Goal: Information Seeking & Learning: Compare options

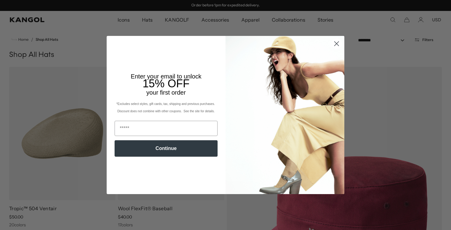
click at [337, 46] on circle "Close dialog" at bounding box center [337, 44] width 10 height 10
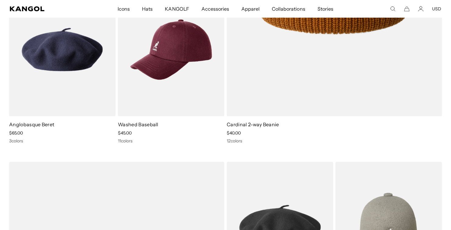
click at [147, 13] on span "Hats" at bounding box center [147, 9] width 11 height 18
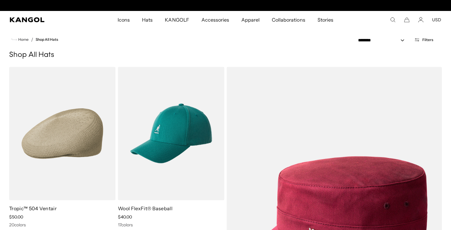
scroll to position [0, 126]
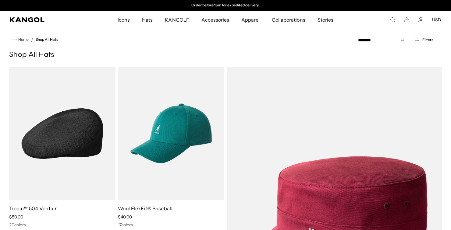
click at [56, 144] on img at bounding box center [62, 134] width 106 height 134
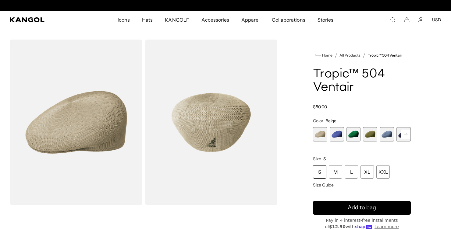
scroll to position [0, 126]
click at [371, 135] on span "4 of 22" at bounding box center [370, 134] width 14 height 14
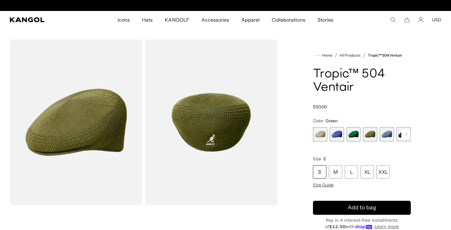
scroll to position [0, 126]
click at [323, 186] on span "Size Guide" at bounding box center [323, 185] width 21 height 5
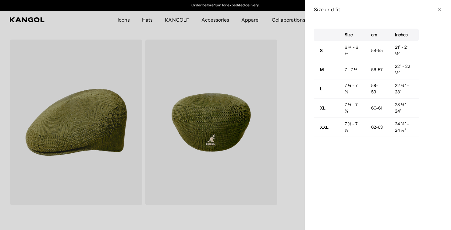
click at [415, 190] on div "Size cm Inches S 6 ¾ - 6 ⅞ 54-55 21" - 21 ½" M 7 - 7 ⅛ 56-57 22" - 22 ½" L 7 ¼ …" at bounding box center [378, 125] width 146 height 212
click at [440, 9] on icon at bounding box center [440, 10] width 4 height 4
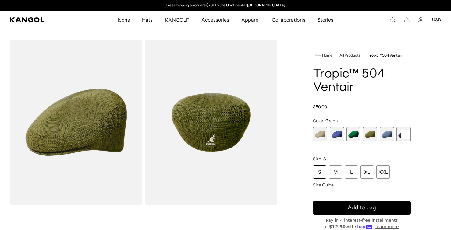
click at [316, 172] on div "S" at bounding box center [319, 172] width 13 height 13
click at [318, 172] on div "S" at bounding box center [319, 172] width 13 height 13
click at [322, 175] on div "S" at bounding box center [319, 172] width 13 height 13
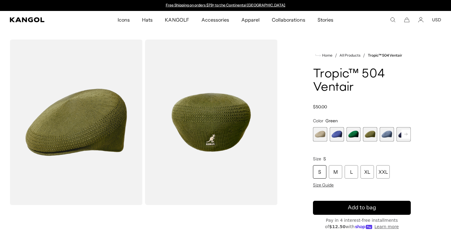
click at [313, 173] on div "S" at bounding box center [319, 172] width 13 height 13
click at [322, 176] on div "S" at bounding box center [319, 172] width 13 height 13
click at [408, 134] on rect at bounding box center [405, 134] width 9 height 9
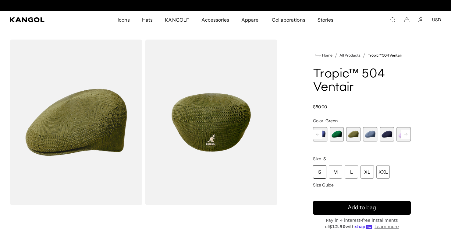
scroll to position [0, 126]
click at [372, 139] on span "5 of 22" at bounding box center [370, 134] width 14 height 14
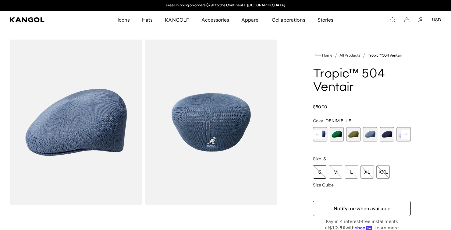
click at [387, 136] on span "6 of 22" at bounding box center [387, 134] width 14 height 14
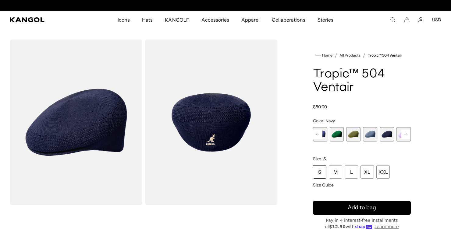
scroll to position [0, 126]
click at [315, 134] on rect at bounding box center [317, 134] width 9 height 9
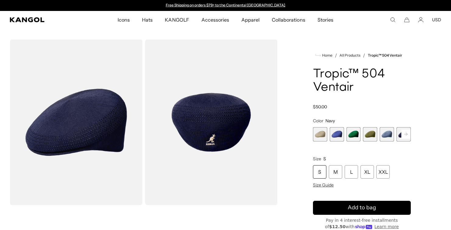
click at [318, 137] on span "1 of 22" at bounding box center [320, 134] width 14 height 14
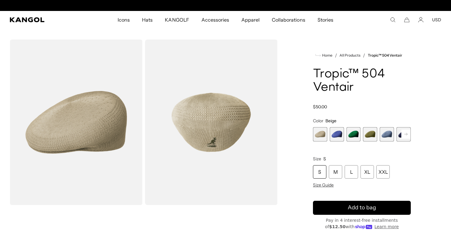
click at [367, 136] on span "4 of 22" at bounding box center [370, 134] width 14 height 14
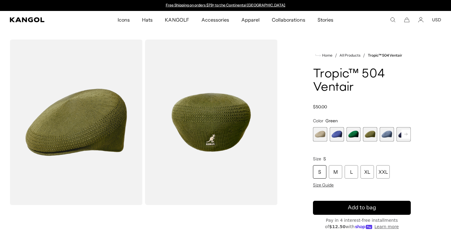
click at [316, 137] on span "1 of 22" at bounding box center [320, 134] width 14 height 14
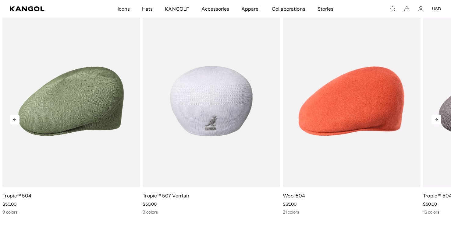
click at [198, 117] on img "2 of 5" at bounding box center [212, 101] width 138 height 173
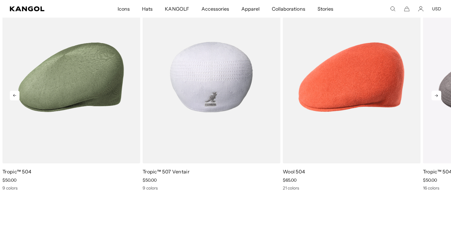
scroll to position [456, 0]
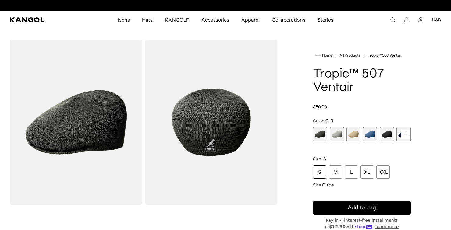
scroll to position [0, 126]
click at [340, 133] on span "2 of 9" at bounding box center [337, 134] width 14 height 14
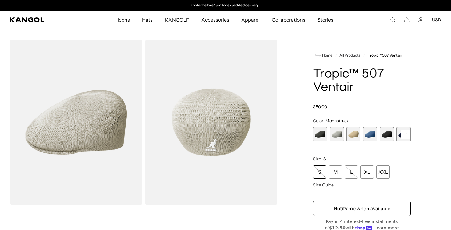
click at [350, 135] on span "3 of 9" at bounding box center [354, 134] width 14 height 14
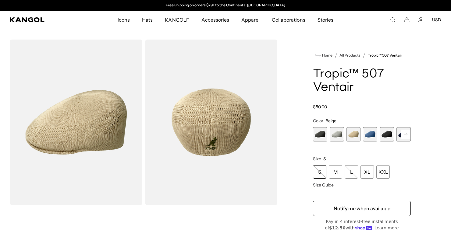
click at [406, 135] on rect at bounding box center [405, 134] width 9 height 9
click at [387, 135] on span "6 of 9" at bounding box center [387, 134] width 14 height 14
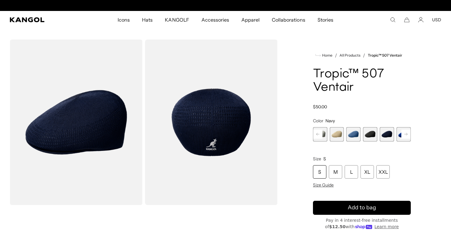
scroll to position [0, 126]
click at [398, 136] on span "7 of 9" at bounding box center [404, 134] width 14 height 14
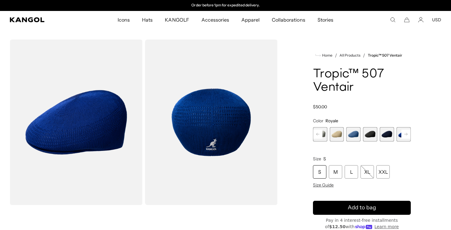
click at [389, 136] on span "6 of 9" at bounding box center [387, 134] width 14 height 14
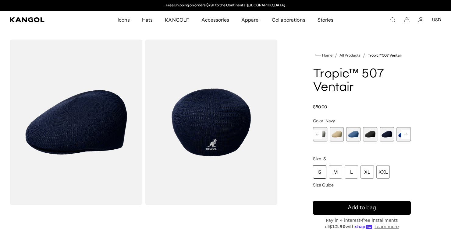
click at [405, 137] on rect at bounding box center [405, 134] width 9 height 9
click at [389, 134] on span "7 of 9" at bounding box center [387, 134] width 14 height 14
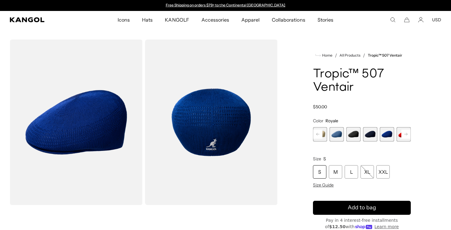
click at [403, 137] on rect at bounding box center [405, 134] width 9 height 9
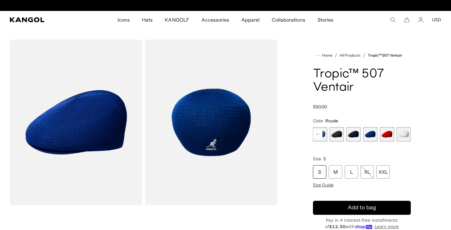
click at [408, 136] on span "9 of 9" at bounding box center [404, 134] width 14 height 14
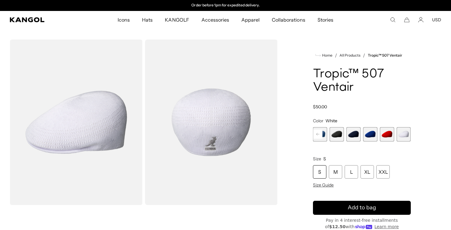
click at [386, 135] on span "8 of 9" at bounding box center [387, 134] width 14 height 14
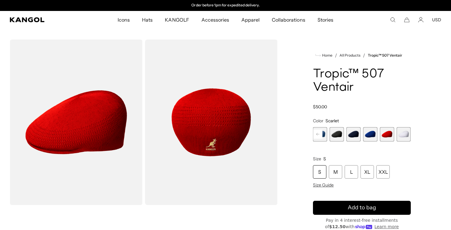
click at [371, 137] on span "7 of 9" at bounding box center [370, 134] width 14 height 14
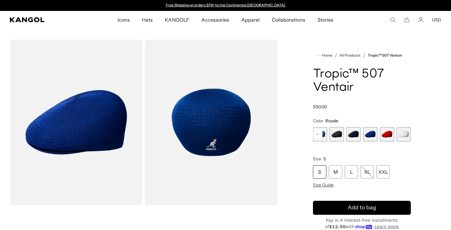
click at [356, 135] on span "6 of 9" at bounding box center [354, 134] width 14 height 14
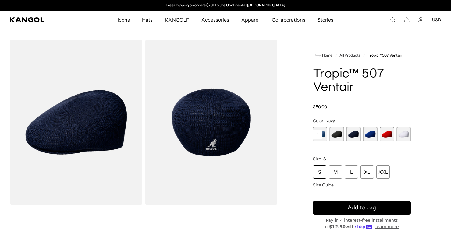
click at [351, 132] on span "6 of 9" at bounding box center [354, 134] width 14 height 14
click at [337, 138] on span "5 of 9" at bounding box center [337, 134] width 14 height 14
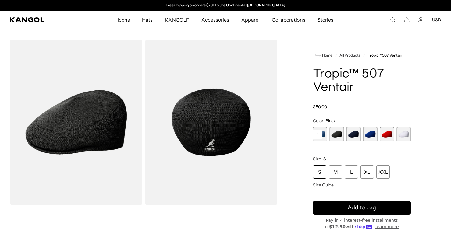
click at [314, 137] on rect at bounding box center [317, 134] width 9 height 9
click at [318, 136] on rect at bounding box center [317, 134] width 9 height 9
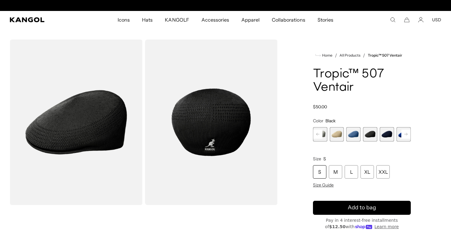
scroll to position [0, 126]
click at [315, 135] on rect at bounding box center [317, 134] width 9 height 9
click at [314, 137] on span "1 of 9" at bounding box center [320, 134] width 14 height 14
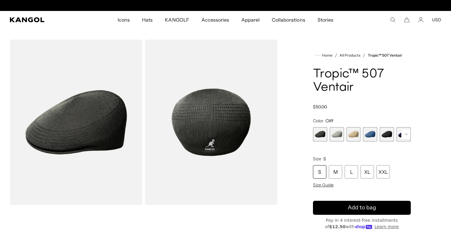
scroll to position [0, 126]
click at [86, 123] on img "Gallery Viewer" at bounding box center [76, 123] width 133 height 166
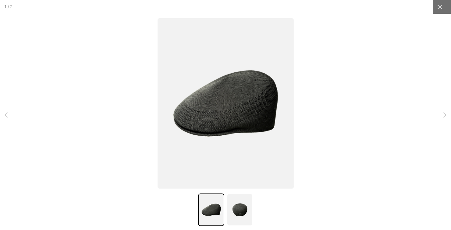
click at [443, 10] on div at bounding box center [440, 7] width 14 height 14
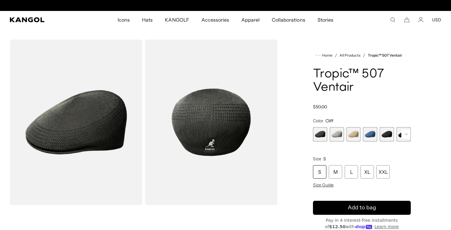
scroll to position [0, 0]
click at [314, 175] on div "S" at bounding box center [319, 172] width 13 height 13
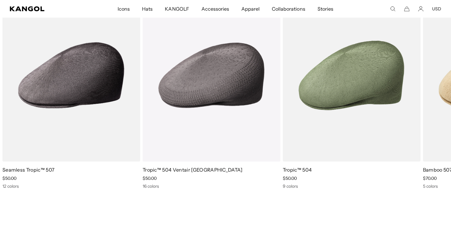
scroll to position [0, 126]
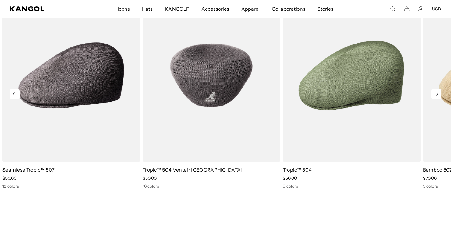
click at [179, 131] on img "3 of 5" at bounding box center [212, 75] width 138 height 173
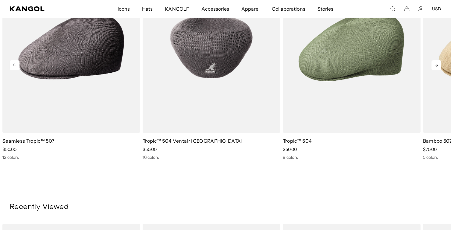
scroll to position [411, 0]
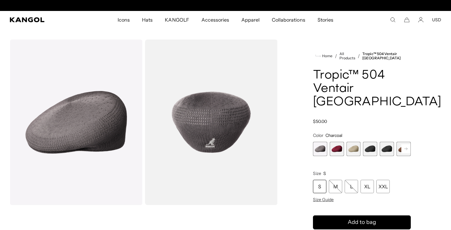
scroll to position [0, 126]
click at [317, 142] on span "1 of 16" at bounding box center [320, 149] width 14 height 14
click at [355, 142] on span "3 of 16" at bounding box center [354, 149] width 14 height 14
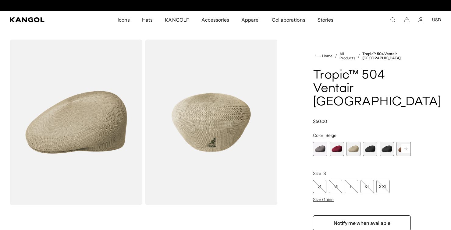
scroll to position [0, 126]
click at [368, 142] on span "4 of 16" at bounding box center [370, 149] width 14 height 14
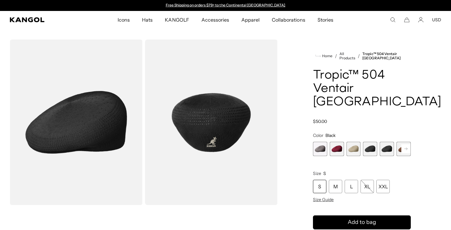
click at [385, 142] on span "5 of 16" at bounding box center [387, 149] width 14 height 14
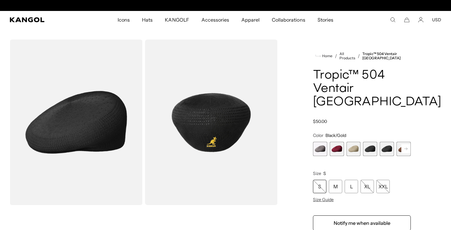
scroll to position [0, 126]
click at [406, 144] on rect at bounding box center [405, 148] width 9 height 9
click at [372, 142] on span "5 of 16" at bounding box center [370, 149] width 14 height 14
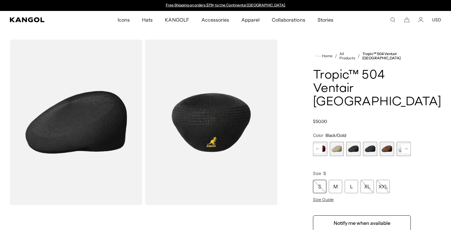
click at [370, 142] on span "5 of 16" at bounding box center [370, 149] width 14 height 14
click at [385, 142] on span "6 of 16" at bounding box center [387, 149] width 14 height 14
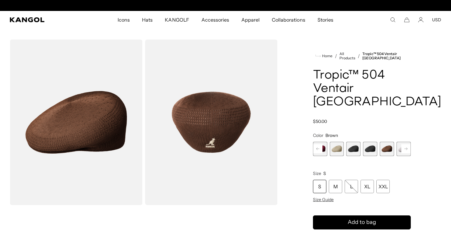
scroll to position [0, 126]
click at [409, 144] on rect at bounding box center [405, 148] width 9 height 9
click at [403, 144] on rect at bounding box center [405, 148] width 9 height 9
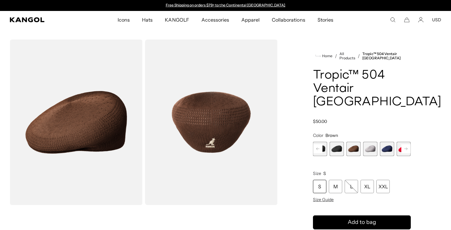
click at [409, 142] on span "9 of 16" at bounding box center [404, 149] width 14 height 14
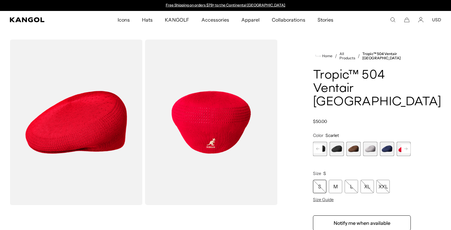
click at [406, 148] on icon at bounding box center [406, 149] width 3 height 2
click at [404, 144] on rect at bounding box center [405, 148] width 9 height 9
click at [408, 144] on rect at bounding box center [405, 148] width 9 height 9
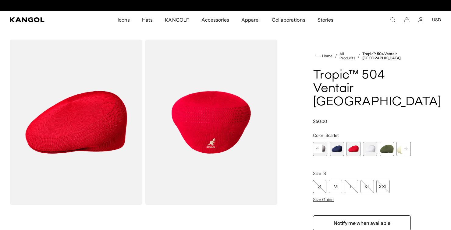
scroll to position [0, 126]
click at [386, 142] on span "11 of 16" at bounding box center [387, 149] width 14 height 14
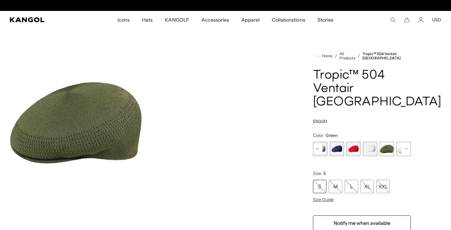
scroll to position [0, 126]
click at [404, 144] on rect at bounding box center [405, 148] width 9 height 9
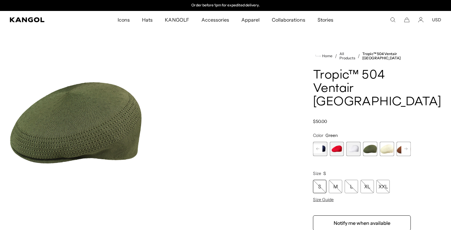
click at [408, 144] on rect at bounding box center [405, 148] width 9 height 9
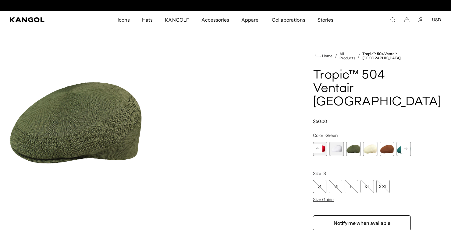
scroll to position [0, 0]
click at [410, 144] on rect at bounding box center [405, 148] width 9 height 9
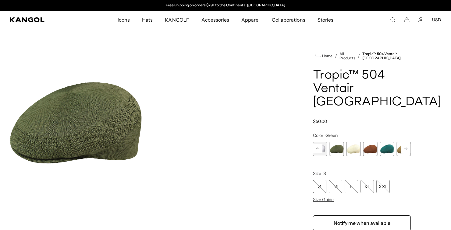
click at [369, 142] on span "13 of 16" at bounding box center [370, 149] width 14 height 14
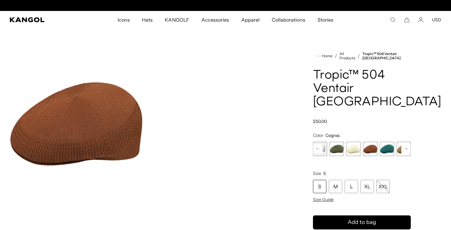
click at [388, 142] on span "14 of 16" at bounding box center [387, 149] width 14 height 14
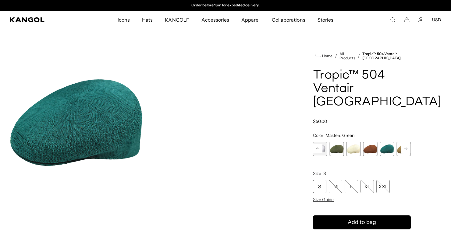
click at [408, 144] on rect at bounding box center [405, 148] width 9 height 9
click at [389, 142] on span "15 of 16" at bounding box center [387, 149] width 14 height 14
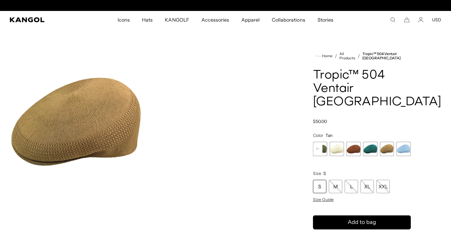
click at [405, 142] on span "16 of 16" at bounding box center [404, 149] width 14 height 14
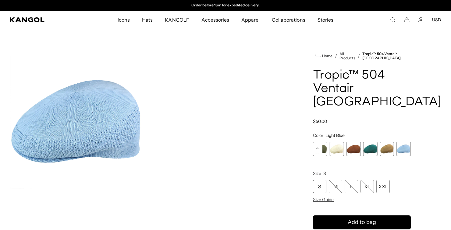
click at [355, 142] on span "13 of 16" at bounding box center [354, 149] width 14 height 14
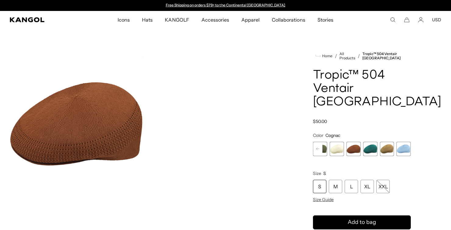
click at [316, 144] on rect at bounding box center [317, 148] width 9 height 9
click at [318, 144] on rect at bounding box center [317, 148] width 9 height 9
click at [320, 144] on rect at bounding box center [317, 148] width 9 height 9
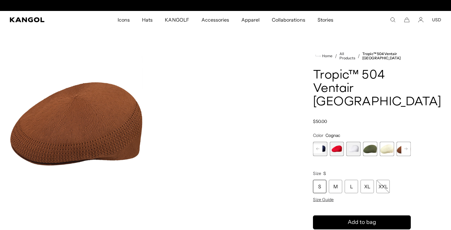
scroll to position [0, 126]
click at [369, 142] on span "11 of 16" at bounding box center [370, 149] width 14 height 14
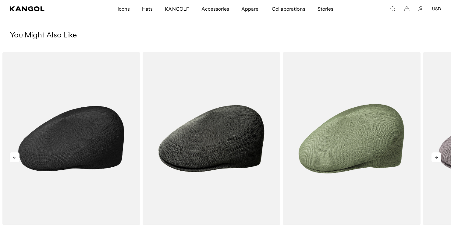
click at [63, 145] on img "1 of 5" at bounding box center [71, 138] width 138 height 173
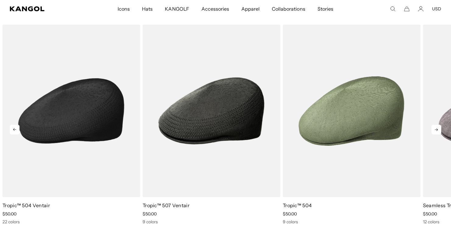
scroll to position [363, 0]
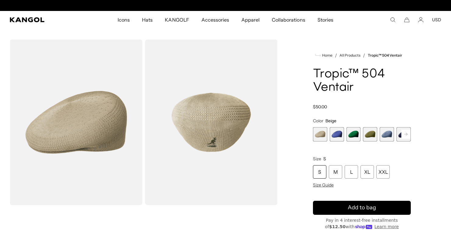
click at [370, 134] on span "4 of 22" at bounding box center [370, 134] width 14 height 14
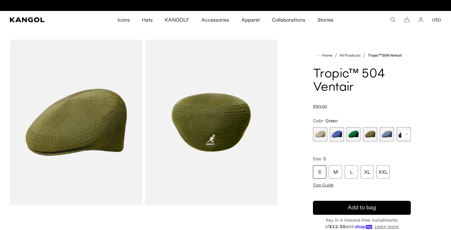
scroll to position [0, 126]
click at [319, 176] on div "S" at bounding box center [319, 172] width 13 height 13
click at [403, 137] on rect at bounding box center [405, 134] width 9 height 9
click at [385, 133] on span "6 of 22" at bounding box center [387, 134] width 14 height 14
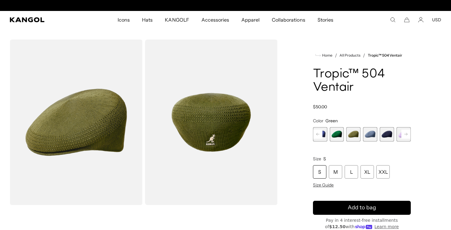
scroll to position [0, 126]
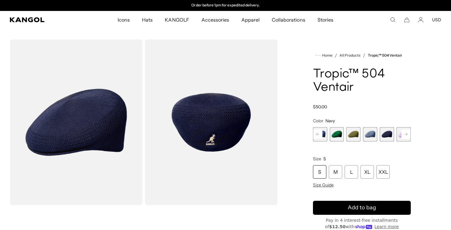
click at [407, 137] on rect at bounding box center [405, 134] width 9 height 9
click at [408, 136] on rect at bounding box center [405, 134] width 9 height 9
click at [408, 134] on rect at bounding box center [405, 134] width 9 height 9
click at [408, 137] on rect at bounding box center [405, 134] width 9 height 9
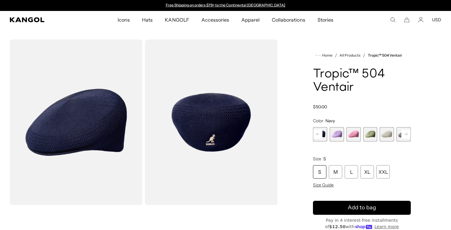
click at [373, 136] on span "9 of 22" at bounding box center [370, 134] width 14 height 14
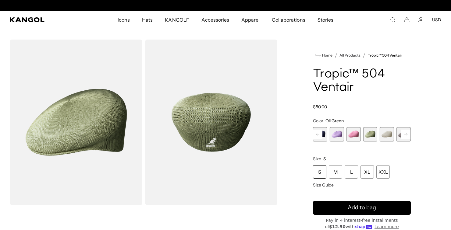
scroll to position [0, 126]
click at [408, 137] on rect at bounding box center [405, 134] width 9 height 9
click at [406, 136] on rect at bounding box center [405, 134] width 9 height 9
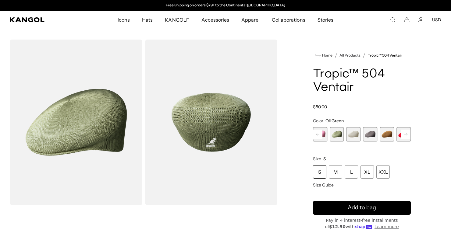
click at [369, 134] on span "11 of 22" at bounding box center [370, 134] width 14 height 14
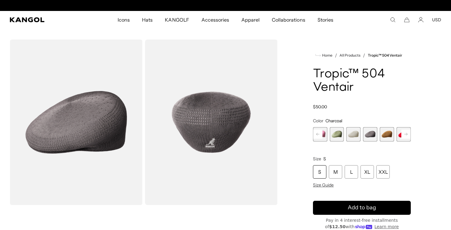
scroll to position [0, 126]
click at [405, 135] on rect at bounding box center [405, 134] width 9 height 9
click at [407, 134] on icon at bounding box center [406, 134] width 3 height 2
click at [408, 134] on rect at bounding box center [405, 134] width 9 height 9
click at [408, 137] on rect at bounding box center [405, 134] width 9 height 9
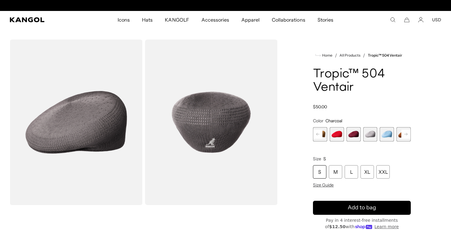
click at [408, 135] on rect at bounding box center [405, 134] width 9 height 9
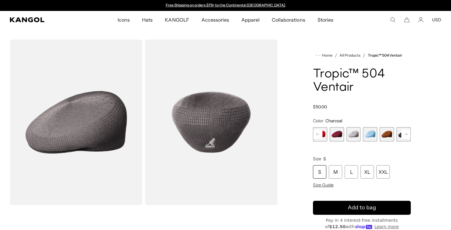
click at [407, 130] on rect at bounding box center [405, 134] width 9 height 9
click at [368, 134] on span "17 of 22" at bounding box center [370, 134] width 14 height 14
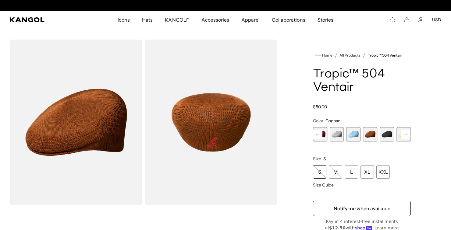
scroll to position [0, 126]
click at [388, 136] on span "18 of 22" at bounding box center [387, 134] width 14 height 14
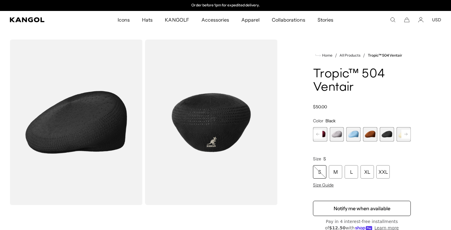
click at [407, 137] on rect at bounding box center [405, 134] width 9 height 9
click at [407, 139] on span "20 of 22" at bounding box center [404, 134] width 14 height 14
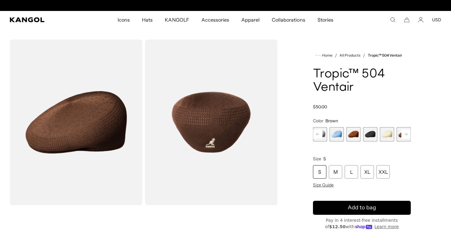
click at [405, 134] on rect at bounding box center [405, 134] width 9 height 9
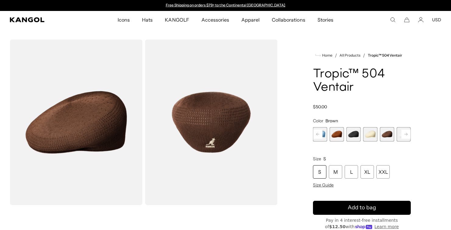
click at [404, 136] on rect at bounding box center [405, 134] width 9 height 9
click at [403, 134] on span "22 of 22" at bounding box center [404, 134] width 14 height 14
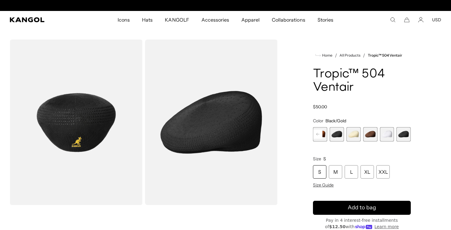
scroll to position [0, 126]
click at [321, 178] on div "S" at bounding box center [319, 172] width 13 height 13
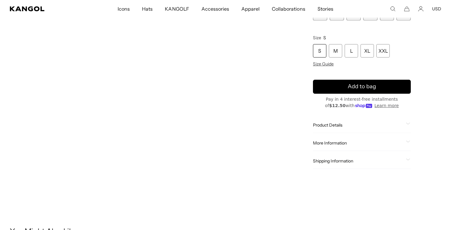
click at [365, 123] on span "Product Details" at bounding box center [358, 125] width 91 height 5
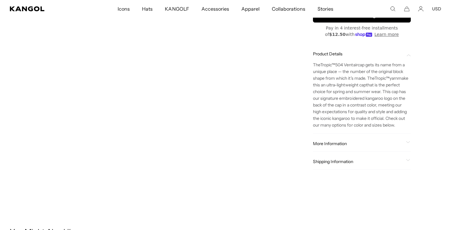
click at [378, 147] on span "More Information" at bounding box center [358, 143] width 91 height 5
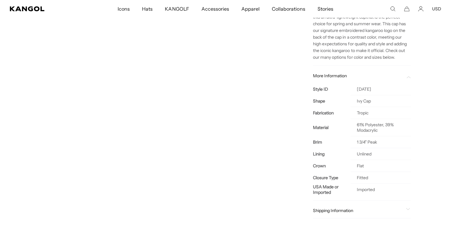
scroll to position [0, 126]
click at [379, 214] on span "Shipping Information" at bounding box center [358, 210] width 91 height 5
click at [343, 228] on button "80903" at bounding box center [342, 226] width 19 height 4
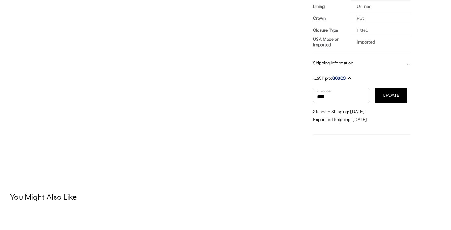
type input "*****"
click at [395, 129] on button "UPDATE" at bounding box center [391, 121] width 33 height 15
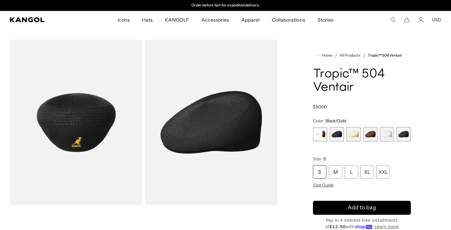
click at [316, 137] on rect at bounding box center [317, 134] width 9 height 9
click at [354, 134] on span "18 of 22" at bounding box center [354, 134] width 14 height 14
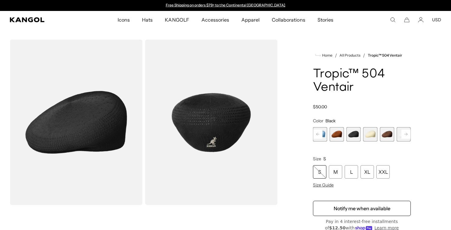
click at [313, 134] on button "Previous" at bounding box center [318, 135] width 10 height 10
click at [314, 138] on rect at bounding box center [317, 134] width 9 height 9
click at [315, 137] on rect at bounding box center [317, 134] width 9 height 9
click at [316, 136] on rect at bounding box center [317, 134] width 9 height 9
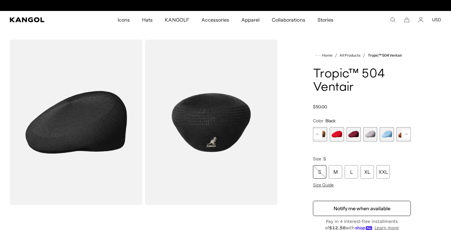
scroll to position [0, 126]
click at [317, 138] on rect at bounding box center [317, 134] width 9 height 9
click at [315, 137] on rect at bounding box center [317, 134] width 9 height 9
click at [313, 138] on button "Previous" at bounding box center [318, 135] width 10 height 10
click at [317, 135] on rect at bounding box center [317, 134] width 9 height 9
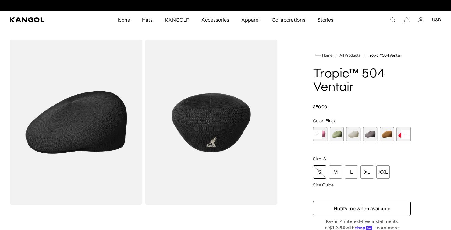
scroll to position [0, 0]
click at [339, 137] on span "9 of 22" at bounding box center [337, 134] width 14 height 14
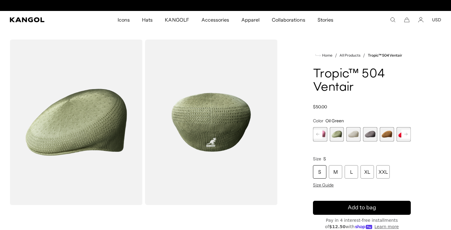
scroll to position [0, 126]
click at [314, 137] on rect at bounding box center [317, 134] width 9 height 9
click at [319, 133] on rect at bounding box center [317, 134] width 9 height 9
click at [317, 135] on rect at bounding box center [317, 134] width 9 height 9
click at [314, 139] on rect at bounding box center [317, 134] width 9 height 9
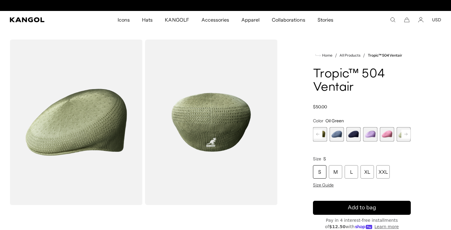
scroll to position [0, 0]
click at [317, 134] on icon at bounding box center [317, 134] width 3 height 2
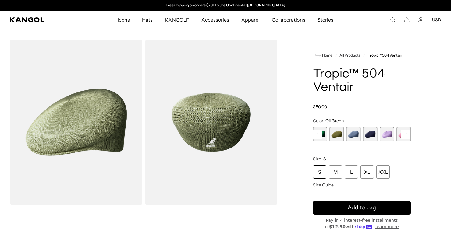
click at [315, 137] on rect at bounding box center [317, 134] width 9 height 9
click at [350, 136] on span "4 of 22" at bounding box center [354, 134] width 14 height 14
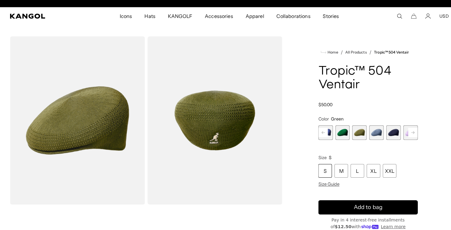
scroll to position [0, 126]
click at [403, 135] on rect at bounding box center [405, 134] width 9 height 9
click at [406, 135] on rect at bounding box center [405, 134] width 9 height 9
click at [409, 134] on rect at bounding box center [405, 134] width 9 height 9
click at [387, 134] on span "9 of 22" at bounding box center [387, 134] width 14 height 14
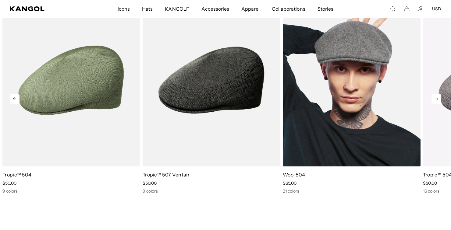
click at [377, 96] on img "3 of 5" at bounding box center [352, 80] width 138 height 173
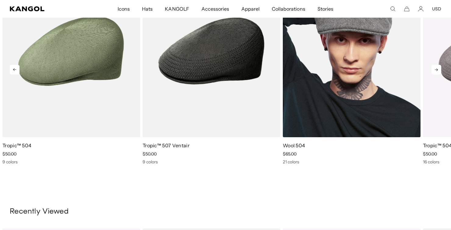
scroll to position [0, 126]
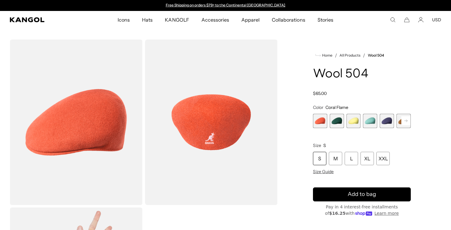
click at [407, 122] on icon at bounding box center [406, 121] width 3 height 2
click at [407, 122] on rect at bounding box center [405, 120] width 9 height 9
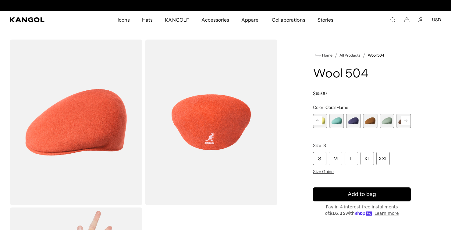
scroll to position [0, 126]
click at [370, 119] on span "6 of 21" at bounding box center [370, 121] width 14 height 14
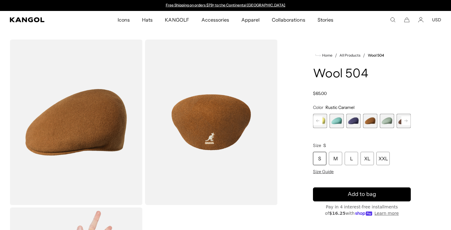
click at [408, 123] on rect at bounding box center [405, 120] width 9 height 9
click at [385, 120] on span "8 of 21" at bounding box center [387, 121] width 14 height 14
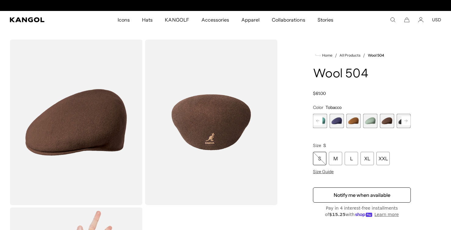
scroll to position [0, 126]
click at [407, 126] on span "9 of 21" at bounding box center [404, 121] width 14 height 14
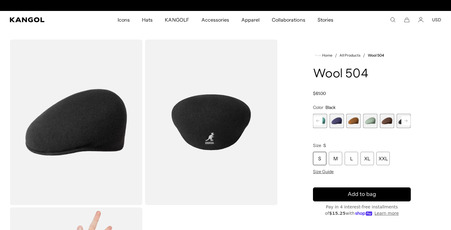
click at [404, 121] on rect at bounding box center [405, 120] width 9 height 9
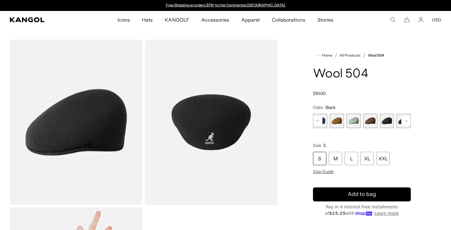
click at [405, 120] on rect at bounding box center [405, 120] width 9 height 9
click at [387, 121] on span "11 of 21" at bounding box center [387, 121] width 14 height 14
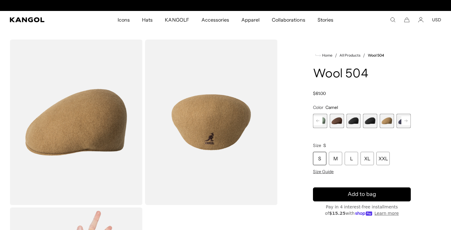
scroll to position [0, 126]
click at [404, 121] on rect at bounding box center [405, 120] width 9 height 9
click at [405, 120] on rect at bounding box center [405, 120] width 9 height 9
click at [408, 120] on rect at bounding box center [405, 120] width 9 height 9
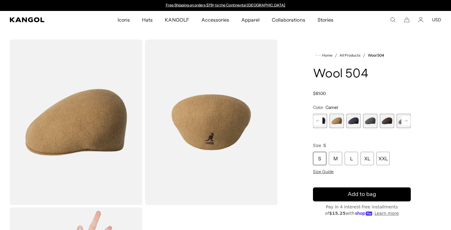
click at [406, 124] on rect at bounding box center [405, 120] width 9 height 9
click at [374, 119] on span "14 of 21" at bounding box center [370, 121] width 14 height 14
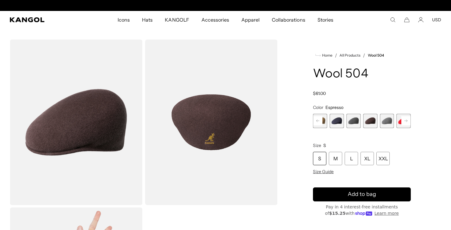
scroll to position [0, 126]
click at [405, 122] on rect at bounding box center [405, 120] width 9 height 9
click at [407, 123] on rect at bounding box center [405, 120] width 9 height 9
click at [386, 122] on span "17 of 21" at bounding box center [387, 121] width 14 height 14
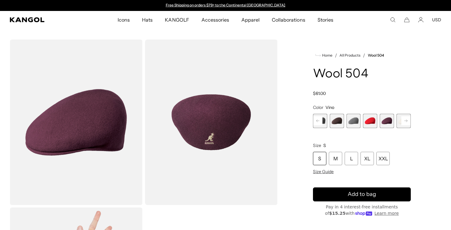
click at [409, 125] on rect at bounding box center [405, 120] width 9 height 9
click at [408, 123] on rect at bounding box center [405, 120] width 9 height 9
click at [407, 122] on rect at bounding box center [405, 120] width 9 height 9
click at [370, 121] on span "19 of 21" at bounding box center [370, 121] width 14 height 14
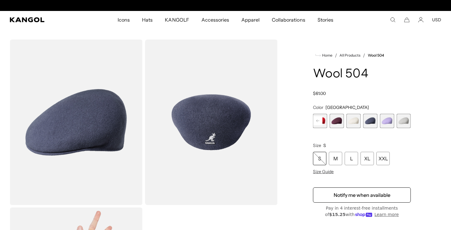
scroll to position [0, 126]
click at [406, 127] on span "21 of 21" at bounding box center [404, 121] width 14 height 14
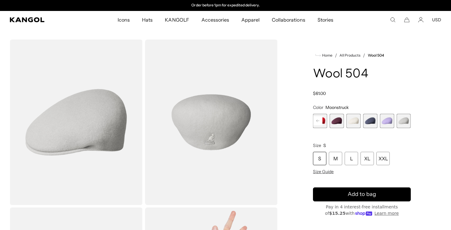
click at [320, 125] on rect at bounding box center [317, 120] width 9 height 9
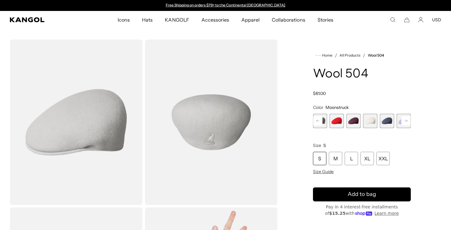
click at [315, 123] on rect at bounding box center [317, 120] width 9 height 9
click at [319, 119] on rect at bounding box center [317, 120] width 9 height 9
click at [315, 122] on rect at bounding box center [317, 120] width 9 height 9
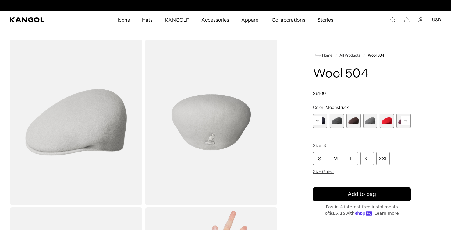
click at [313, 122] on rect at bounding box center [317, 120] width 9 height 9
click at [353, 121] on span "13 of 21" at bounding box center [354, 121] width 14 height 14
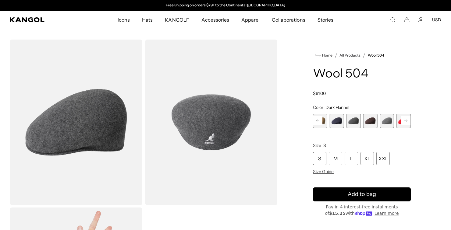
click at [309, 123] on div "Home / All Products / Wool 504 Wool 504 Regular price $61.00 Regular price Sale…" at bounding box center [362, 207] width 159 height 334
click at [316, 124] on rect at bounding box center [317, 120] width 9 height 9
click at [318, 124] on rect at bounding box center [317, 120] width 9 height 9
click at [314, 123] on rect at bounding box center [317, 120] width 9 height 9
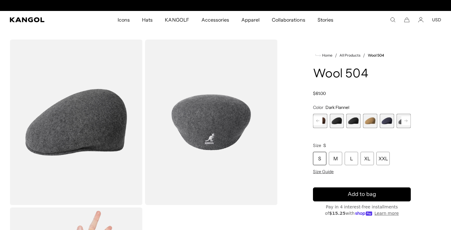
scroll to position [0, 126]
click at [314, 121] on rect at bounding box center [317, 120] width 9 height 9
click at [309, 122] on div "Home / All Products / Wool 504 Wool 504 Regular price $61.00 Regular price Sale…" at bounding box center [362, 207] width 159 height 334
click at [318, 121] on rect at bounding box center [317, 120] width 9 height 9
click at [314, 123] on rect at bounding box center [317, 120] width 9 height 9
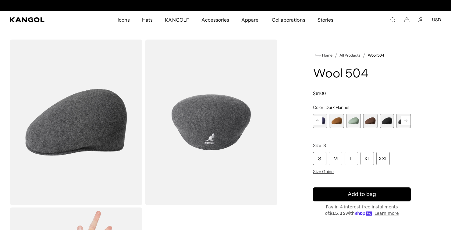
scroll to position [0, 0]
click at [314, 126] on span "5 of 21" at bounding box center [320, 121] width 14 height 14
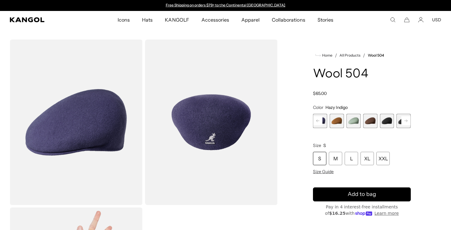
click at [315, 118] on rect at bounding box center [317, 120] width 9 height 9
click at [315, 119] on rect at bounding box center [317, 120] width 9 height 9
click at [316, 121] on rect at bounding box center [317, 120] width 9 height 9
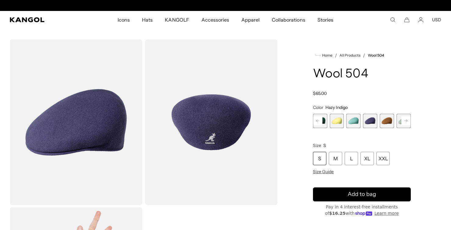
scroll to position [0, 126]
click at [315, 124] on rect at bounding box center [317, 120] width 9 height 9
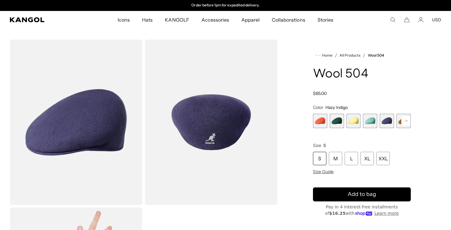
click at [314, 122] on span "1 of 21" at bounding box center [320, 121] width 14 height 14
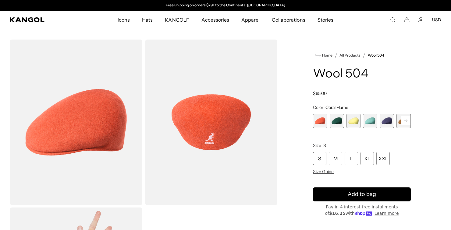
click at [404, 122] on rect at bounding box center [405, 120] width 9 height 9
click at [403, 124] on rect at bounding box center [405, 120] width 9 height 9
click at [402, 122] on rect at bounding box center [405, 120] width 9 height 9
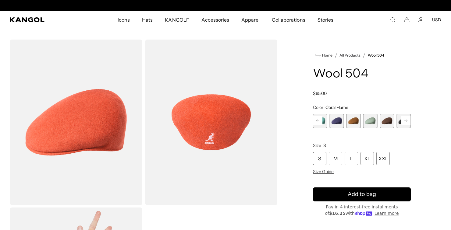
scroll to position [0, 126]
click at [407, 123] on rect at bounding box center [405, 120] width 9 height 9
click at [383, 121] on span "9 of 21" at bounding box center [387, 121] width 14 height 14
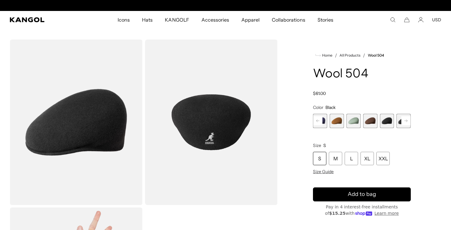
scroll to position [0, 126]
click at [322, 159] on div "S" at bounding box center [319, 158] width 13 height 13
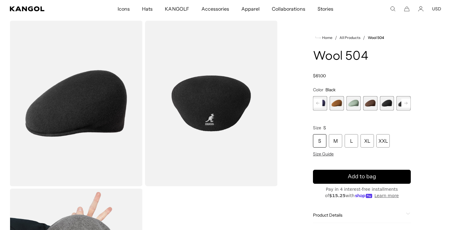
scroll to position [0, 0]
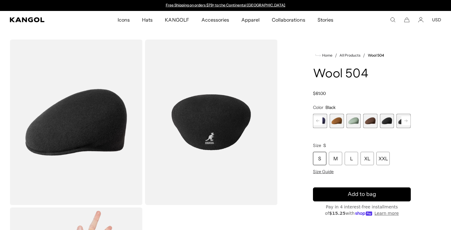
click at [407, 121] on rect at bounding box center [405, 120] width 9 height 9
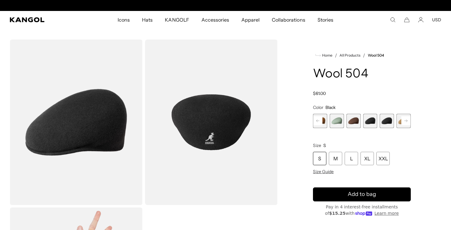
scroll to position [0, 126]
click at [409, 122] on rect at bounding box center [405, 120] width 9 height 9
click at [407, 120] on rect at bounding box center [405, 120] width 9 height 9
click at [410, 120] on rect at bounding box center [405, 120] width 9 height 9
click at [383, 122] on span "13 of 21" at bounding box center [387, 121] width 14 height 14
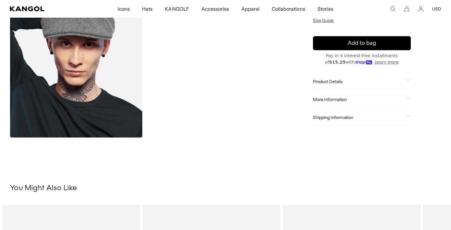
scroll to position [240, 0]
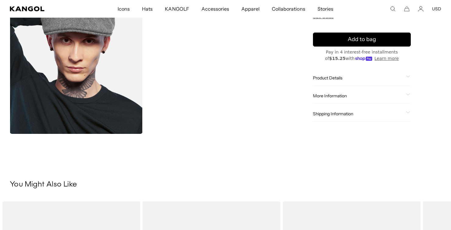
click at [353, 97] on span "More Information" at bounding box center [358, 95] width 91 height 5
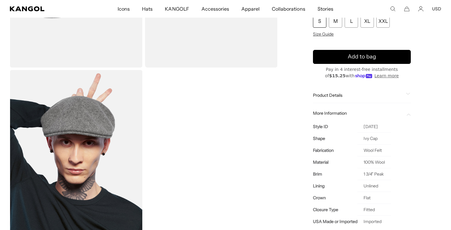
scroll to position [137, 0]
click at [376, 98] on span "Product Details" at bounding box center [358, 95] width 91 height 5
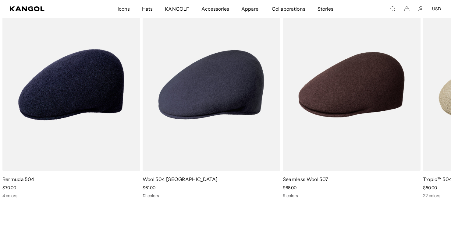
scroll to position [0, 126]
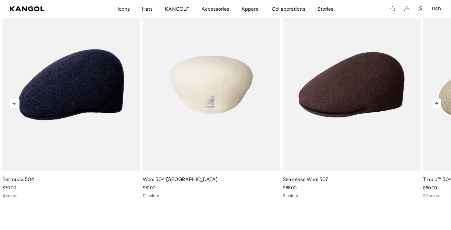
click at [194, 139] on img "1 of 5" at bounding box center [212, 84] width 138 height 173
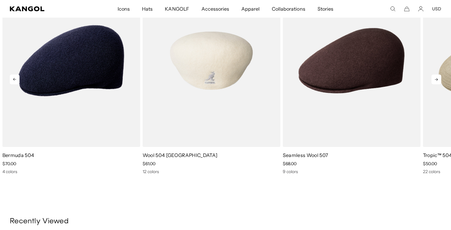
scroll to position [544, 0]
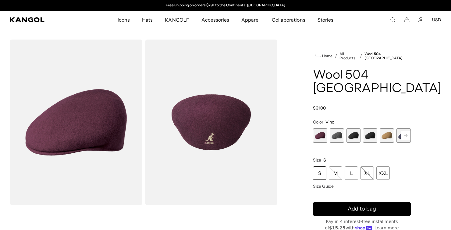
click at [352, 129] on span "3 of 12" at bounding box center [354, 136] width 14 height 14
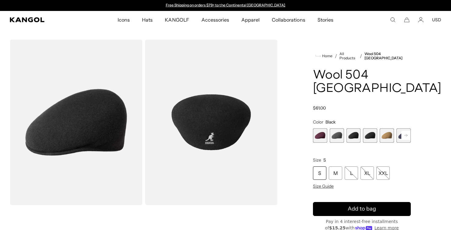
click at [369, 129] on span "4 of 12" at bounding box center [370, 136] width 14 height 14
click at [333, 129] on span "2 of 12" at bounding box center [337, 136] width 14 height 14
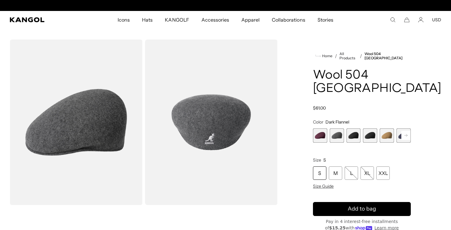
scroll to position [0, 126]
click at [402, 131] on rect at bounding box center [405, 135] width 9 height 9
click at [410, 131] on rect at bounding box center [405, 135] width 9 height 9
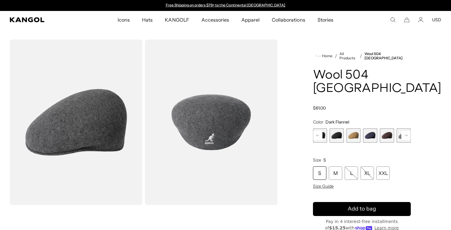
click at [383, 129] on span "7 of 12" at bounding box center [387, 136] width 14 height 14
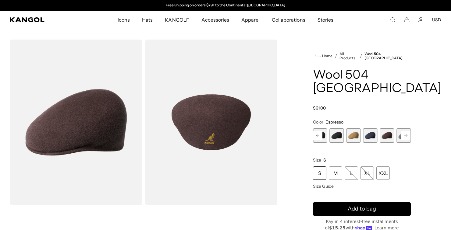
click at [316, 131] on rect at bounding box center [317, 135] width 9 height 9
click at [339, 129] on span "3 of 12" at bounding box center [337, 136] width 14 height 14
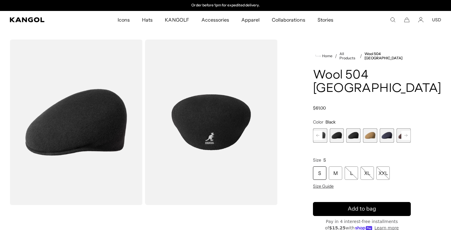
click at [351, 129] on span "4 of 12" at bounding box center [354, 136] width 14 height 14
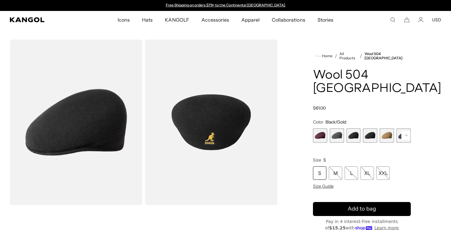
click at [337, 129] on span "2 of 12" at bounding box center [337, 136] width 14 height 14
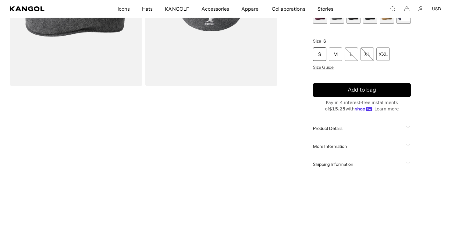
scroll to position [122, 0]
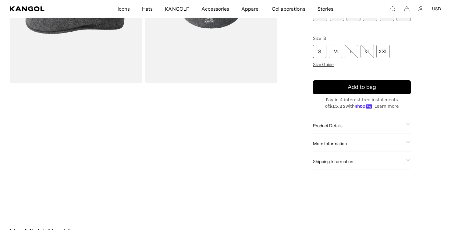
click at [363, 123] on span "Product Details" at bounding box center [358, 125] width 91 height 5
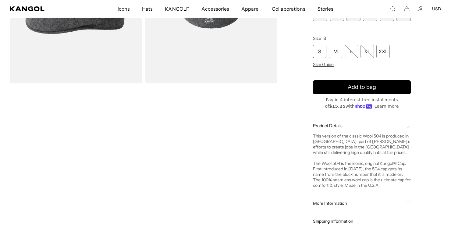
scroll to position [0, 0]
click at [378, 201] on span "More Information" at bounding box center [358, 203] width 91 height 5
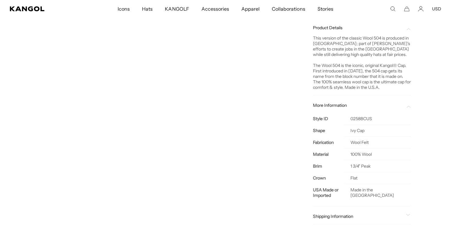
scroll to position [0, 126]
click at [365, 214] on span "Shipping Information" at bounding box center [358, 216] width 91 height 5
